Goal: Book appointment/travel/reservation

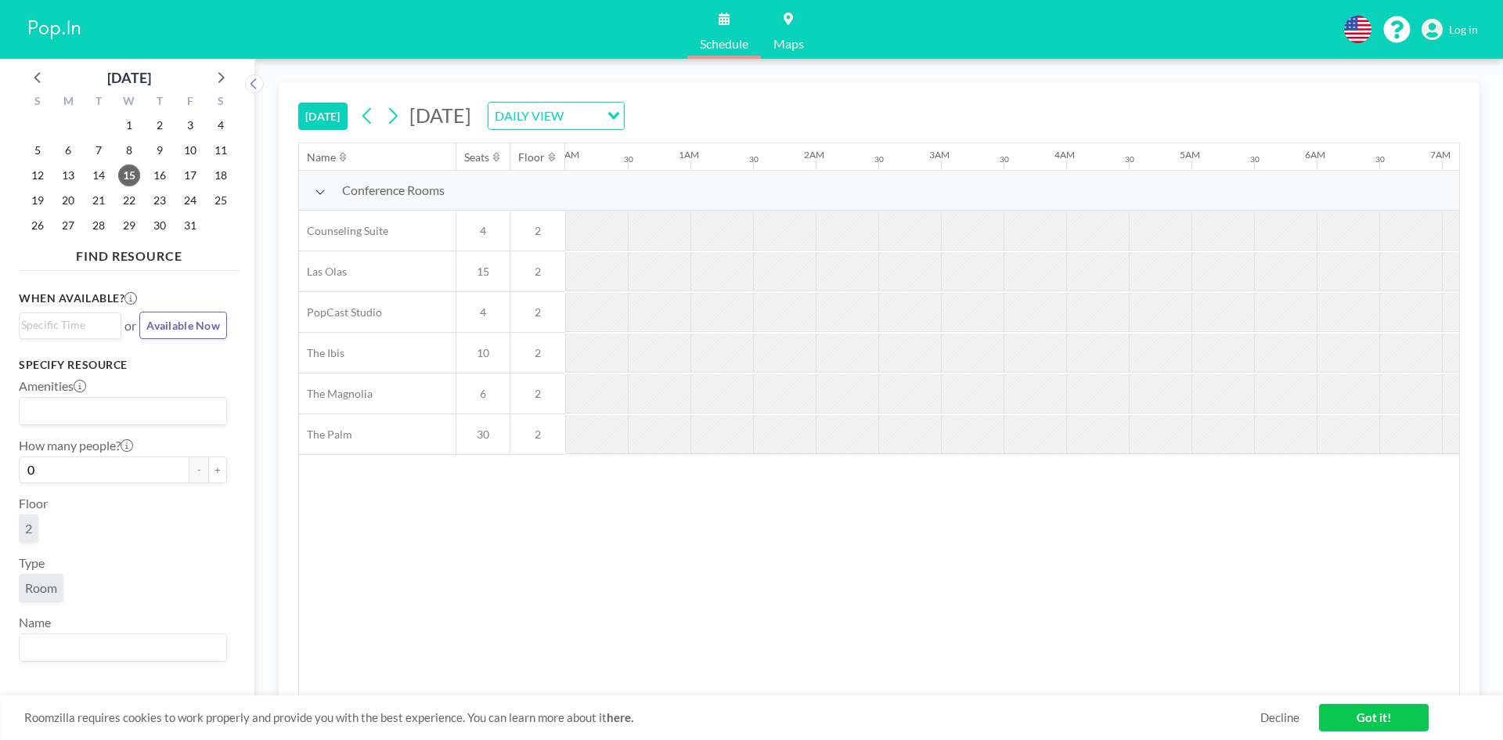
scroll to position [0, 1566]
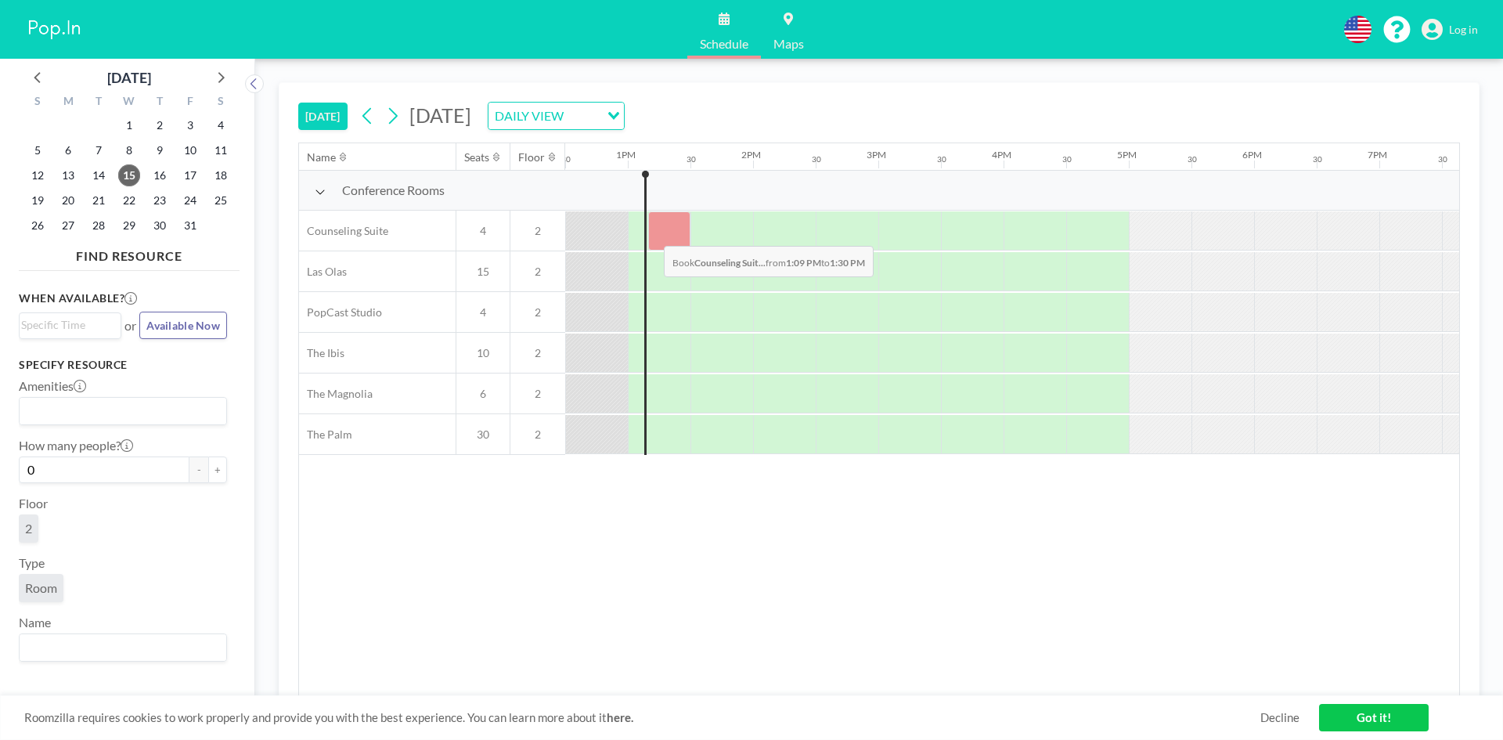
click at [651, 234] on div at bounding box center [669, 230] width 42 height 39
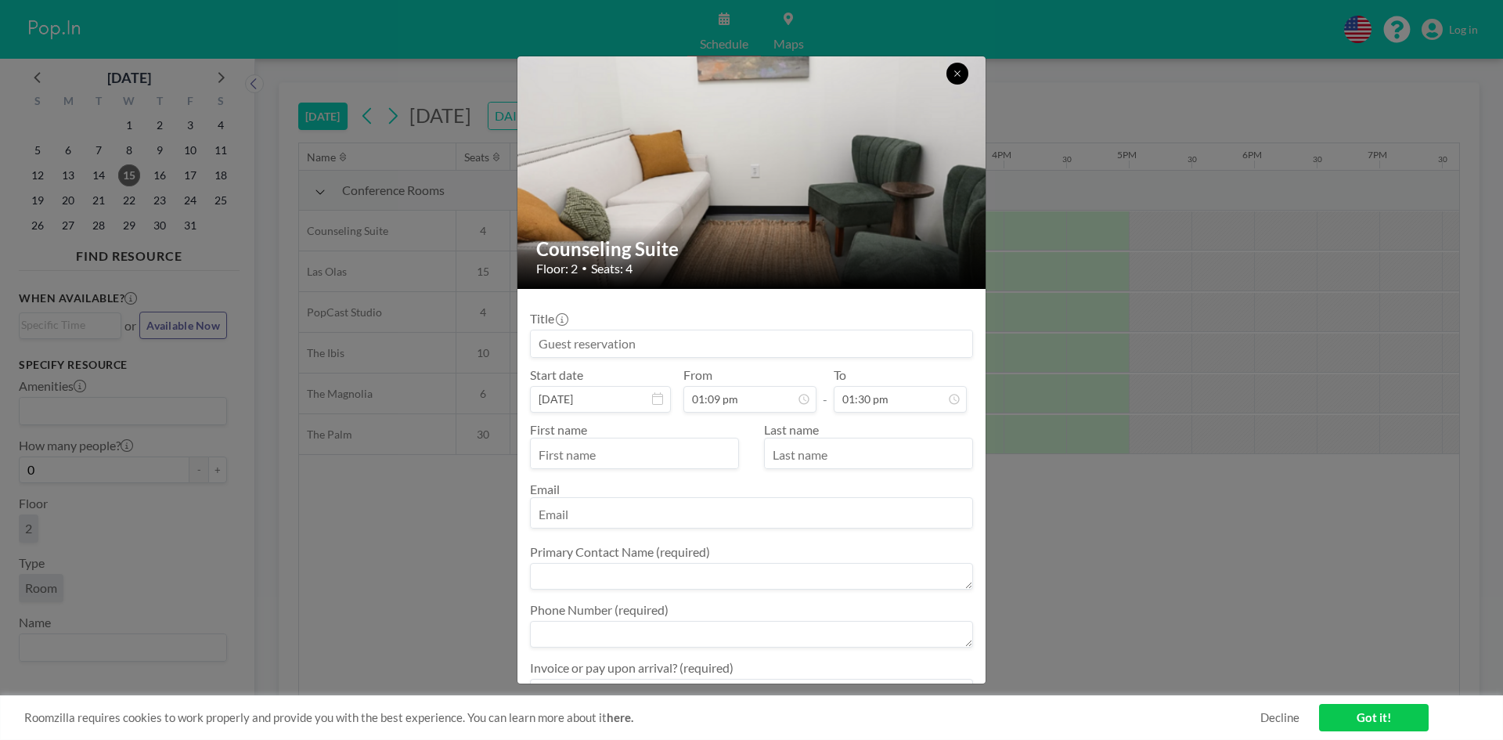
click at [956, 75] on icon at bounding box center [957, 73] width 9 height 9
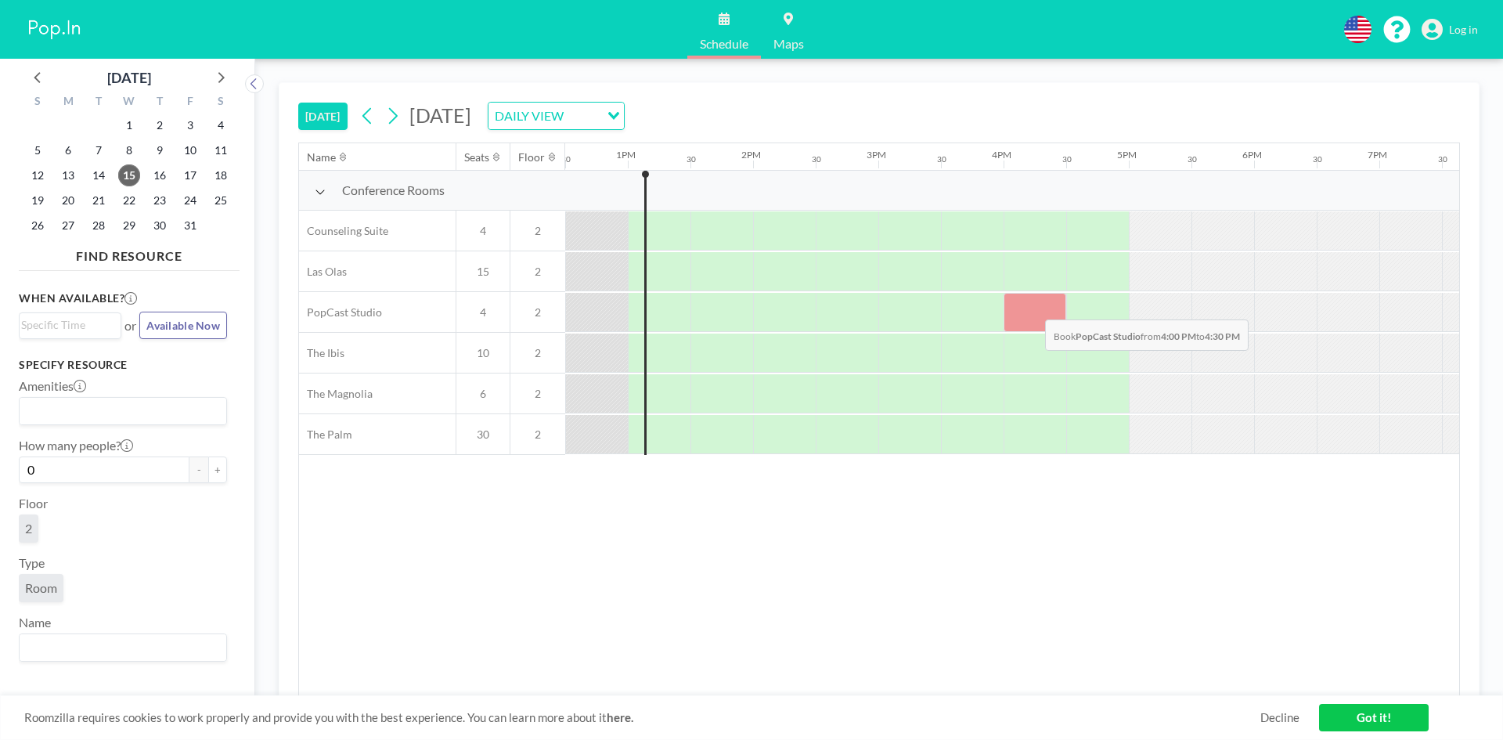
click at [1033, 308] on div at bounding box center [1035, 312] width 63 height 39
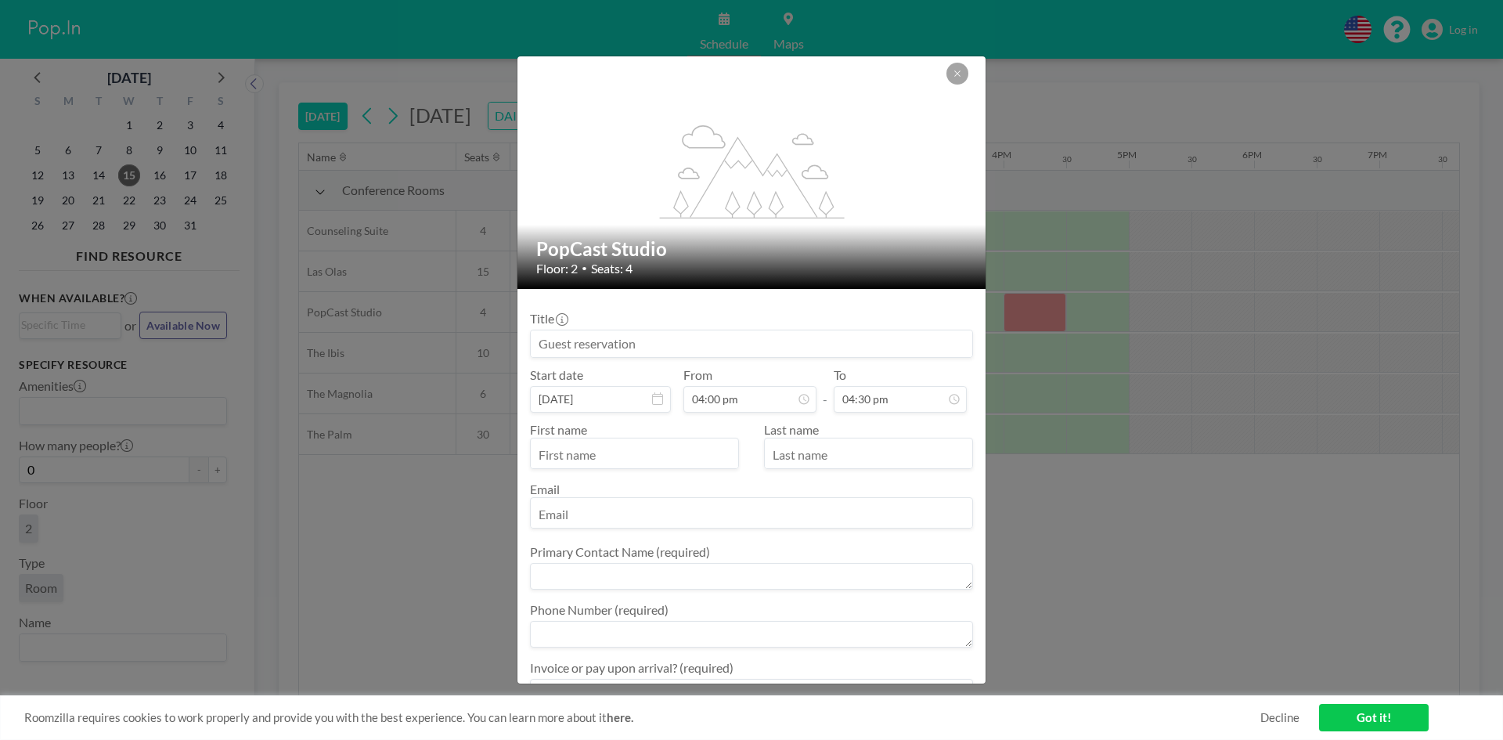
drag, startPoint x: 1032, startPoint y: 302, endPoint x: 998, endPoint y: 96, distance: 208.6
click at [979, 140] on div "flex-grow: 1.2; PopCast Studio Floor: 2 • Seats: 4 Title Start date [DATE] From…" at bounding box center [751, 370] width 1503 height 740
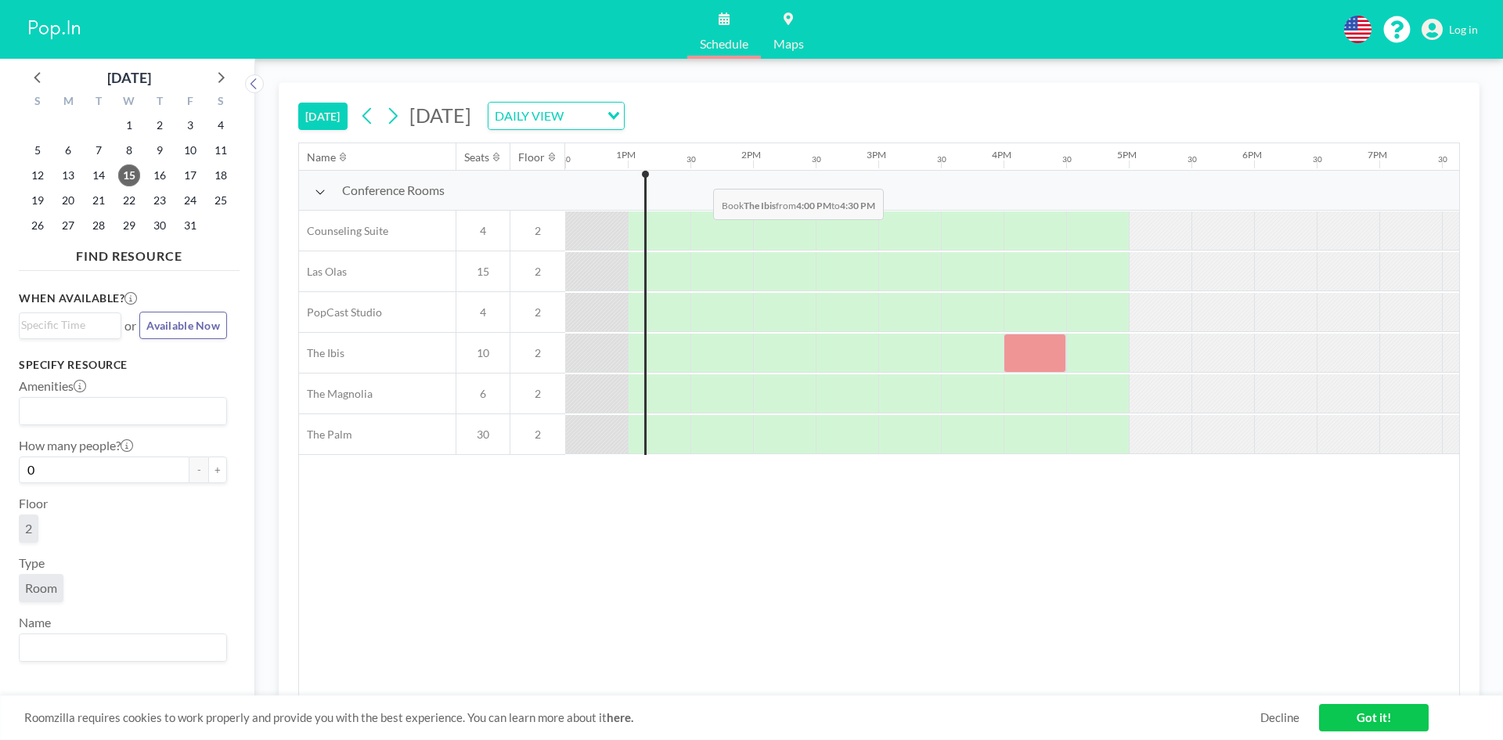
click at [686, 182] on div "Conference Rooms Counseling Suite [GEOGRAPHIC_DATA] 15 2 PopCast Studio 4 2 The…" at bounding box center [369, 313] width 3272 height 284
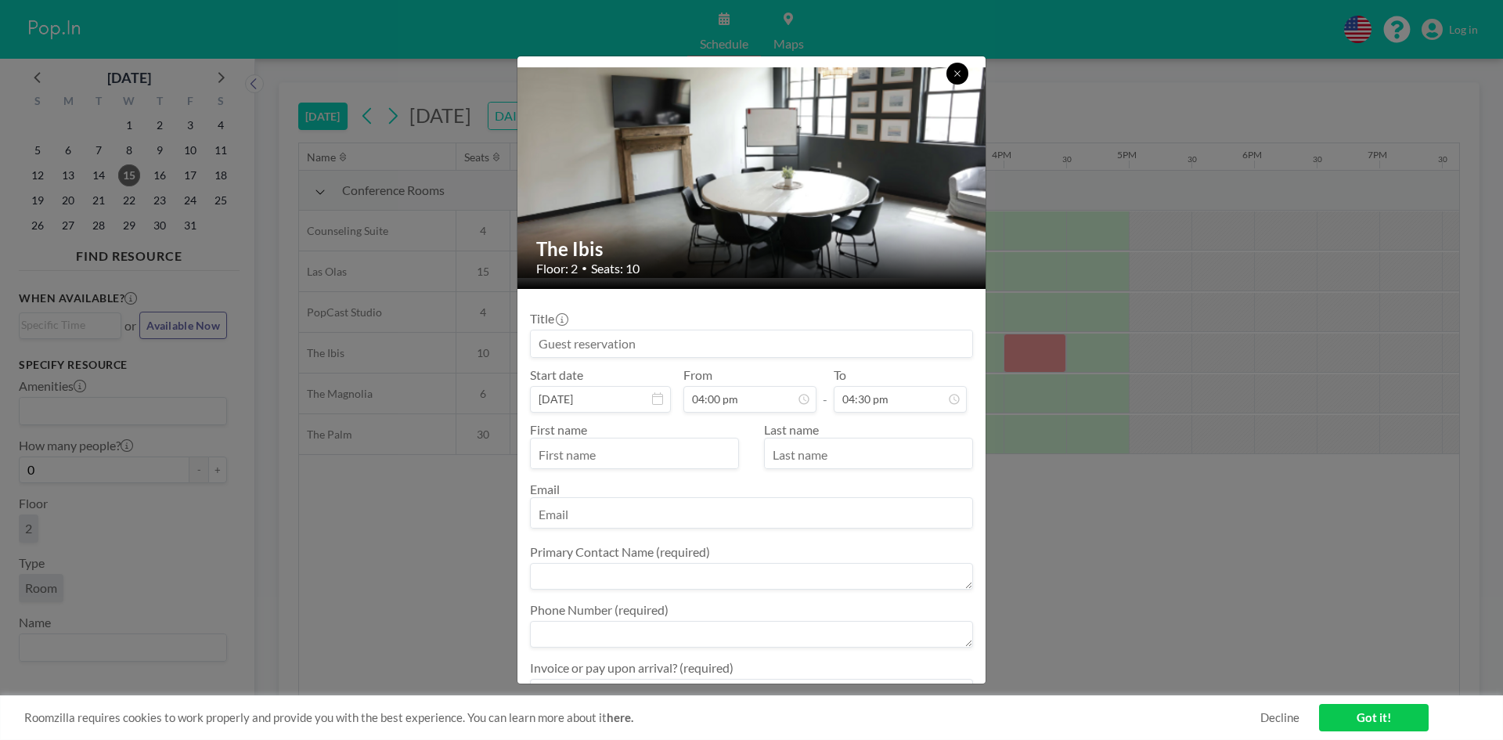
click at [955, 74] on icon at bounding box center [957, 73] width 9 height 9
